Goal: Communication & Community: Participate in discussion

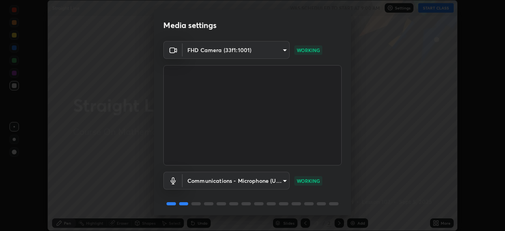
scroll to position [28, 0]
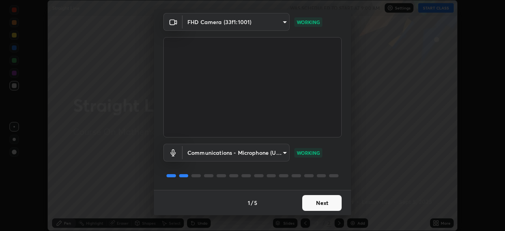
click at [317, 202] on button "Next" at bounding box center [321, 203] width 39 height 16
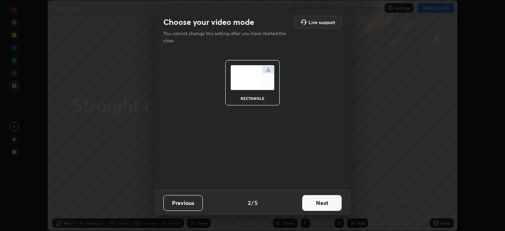
click at [320, 204] on button "Next" at bounding box center [321, 203] width 39 height 16
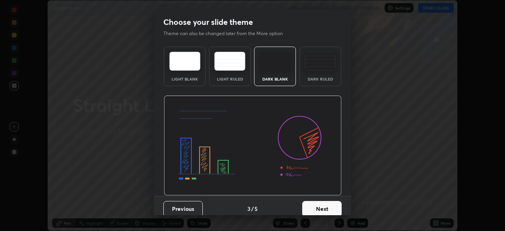
scroll to position [6, 0]
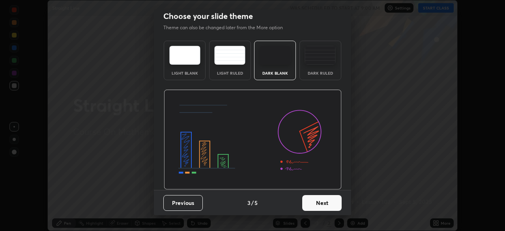
click at [321, 204] on button "Next" at bounding box center [321, 203] width 39 height 16
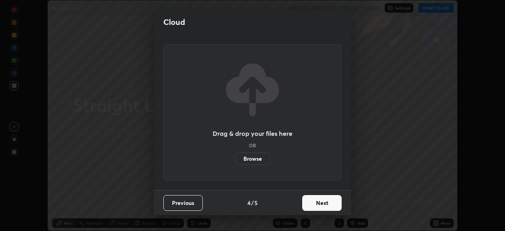
click at [321, 203] on button "Next" at bounding box center [321, 203] width 39 height 16
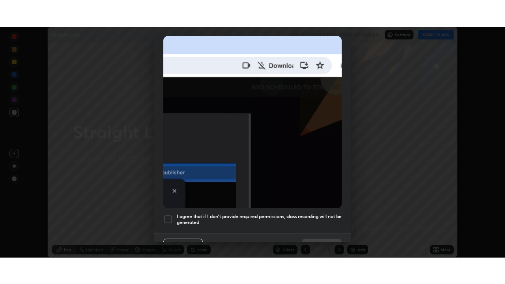
scroll to position [179, 0]
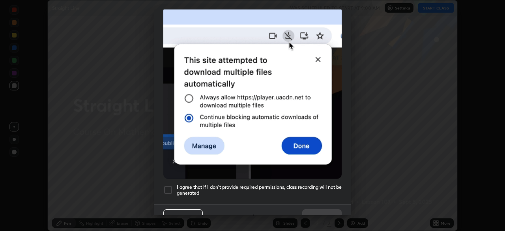
click at [258, 189] on h5 "I agree that if I don't provide required permissions, class recording will not …" at bounding box center [259, 190] width 165 height 12
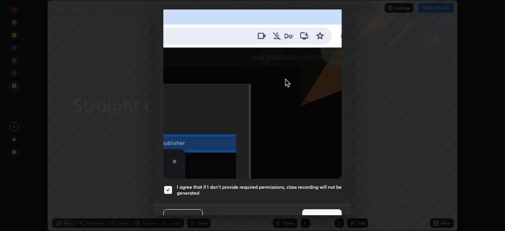
click at [315, 209] on button "Done" at bounding box center [321, 217] width 39 height 16
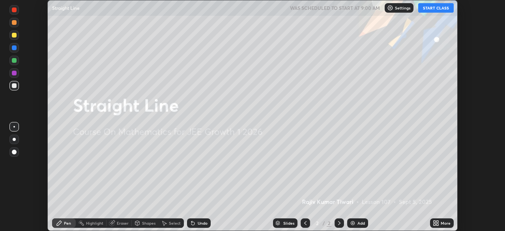
click at [439, 223] on div "More" at bounding box center [442, 222] width 24 height 9
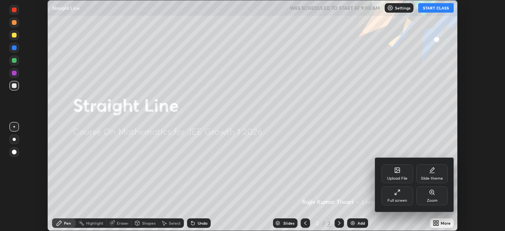
click at [397, 195] on div "Full screen" at bounding box center [397, 195] width 32 height 19
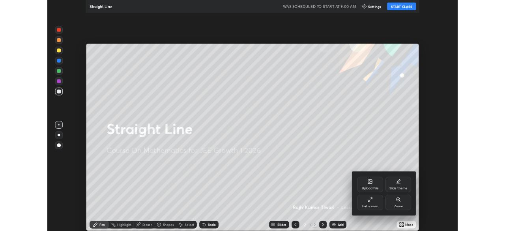
scroll to position [284, 505]
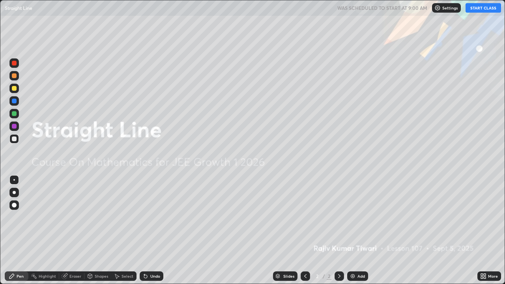
click at [485, 7] on button "START CLASS" at bounding box center [482, 7] width 35 height 9
click at [355, 230] on div "Add" at bounding box center [357, 275] width 21 height 9
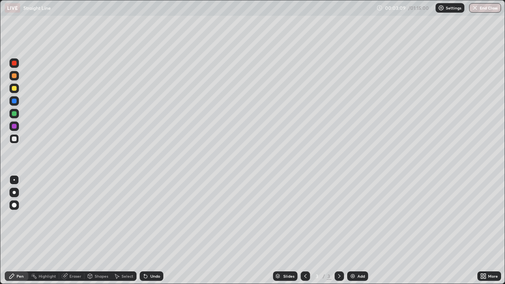
click at [362, 230] on div "Add" at bounding box center [360, 276] width 7 height 4
click at [12, 87] on div at bounding box center [14, 88] width 5 height 5
click at [355, 230] on div "Add" at bounding box center [357, 275] width 21 height 9
click at [17, 140] on div at bounding box center [13, 138] width 9 height 9
click at [358, 230] on div "Add" at bounding box center [360, 276] width 7 height 4
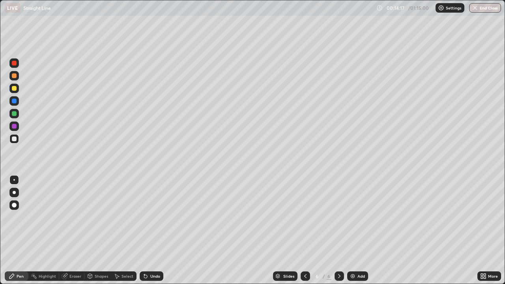
click at [15, 88] on div at bounding box center [14, 88] width 5 height 5
click at [15, 139] on div at bounding box center [14, 138] width 5 height 5
click at [359, 230] on div "Add" at bounding box center [360, 276] width 7 height 4
click at [14, 89] on div at bounding box center [14, 88] width 5 height 5
click at [17, 140] on div at bounding box center [13, 138] width 9 height 9
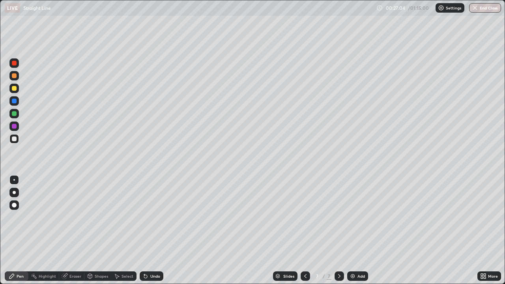
click at [356, 230] on div "Add" at bounding box center [357, 275] width 21 height 9
click at [15, 88] on div at bounding box center [14, 88] width 5 height 5
click at [17, 138] on div at bounding box center [13, 138] width 9 height 9
click at [356, 230] on div "Add" at bounding box center [357, 275] width 21 height 9
click at [17, 89] on div at bounding box center [13, 88] width 9 height 9
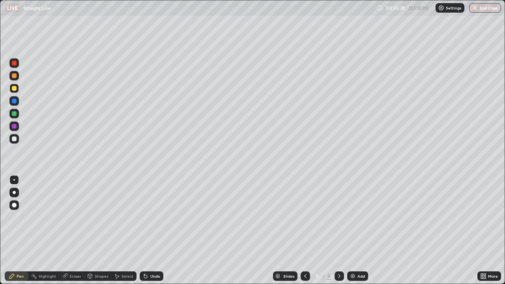
click at [68, 230] on div "Eraser" at bounding box center [71, 275] width 25 height 9
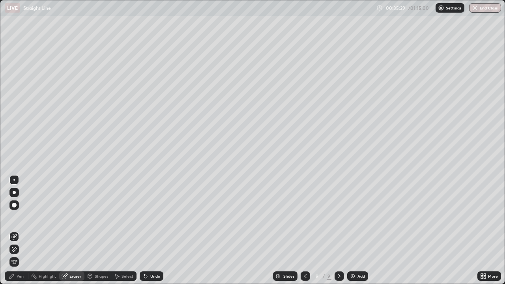
click at [15, 230] on span "Erase all" at bounding box center [14, 261] width 9 height 5
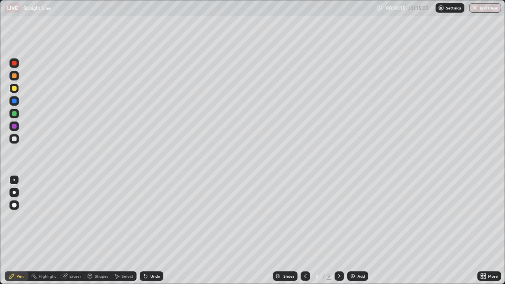
click at [18, 138] on div at bounding box center [13, 138] width 9 height 9
click at [357, 230] on div "Add" at bounding box center [360, 276] width 7 height 4
click at [15, 88] on div at bounding box center [14, 88] width 5 height 5
click at [16, 138] on div at bounding box center [14, 138] width 5 height 5
click at [356, 230] on div "Add" at bounding box center [357, 275] width 21 height 9
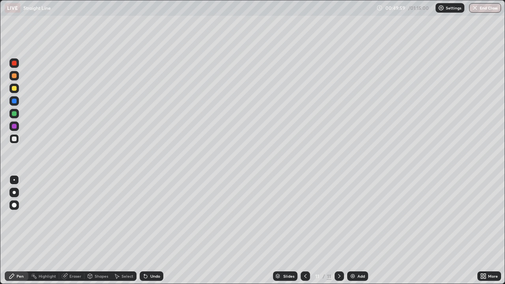
click at [14, 88] on div at bounding box center [14, 88] width 5 height 5
click at [67, 230] on icon at bounding box center [65, 276] width 6 height 6
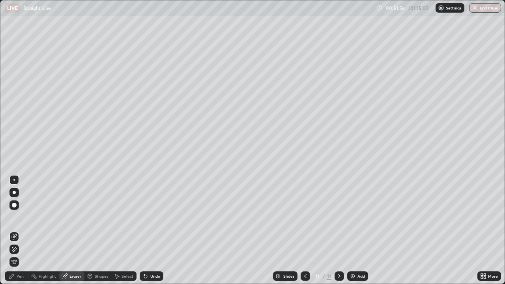
click at [15, 230] on icon at bounding box center [14, 249] width 6 height 7
click at [16, 230] on div "Pen" at bounding box center [17, 275] width 24 height 9
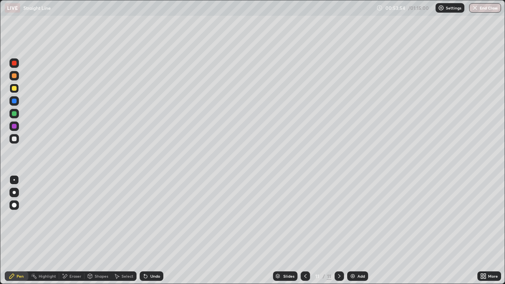
click at [18, 140] on div at bounding box center [13, 138] width 9 height 9
click at [489, 11] on button "End Class" at bounding box center [485, 7] width 32 height 9
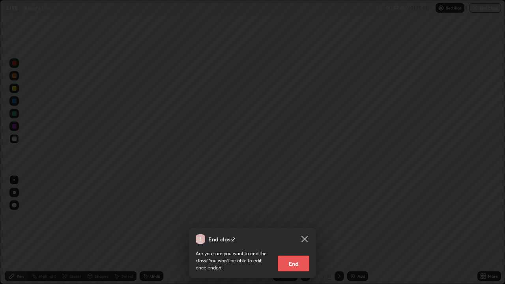
click at [300, 230] on button "End" at bounding box center [294, 263] width 32 height 16
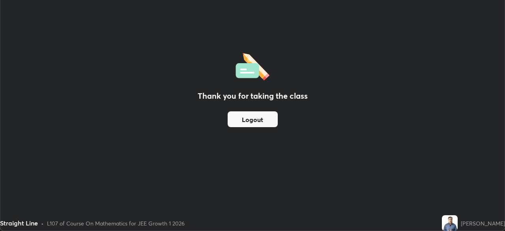
scroll to position [39193, 38919]
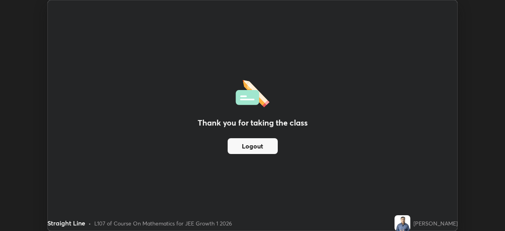
scroll to position [231, 505]
